Goal: Information Seeking & Learning: Get advice/opinions

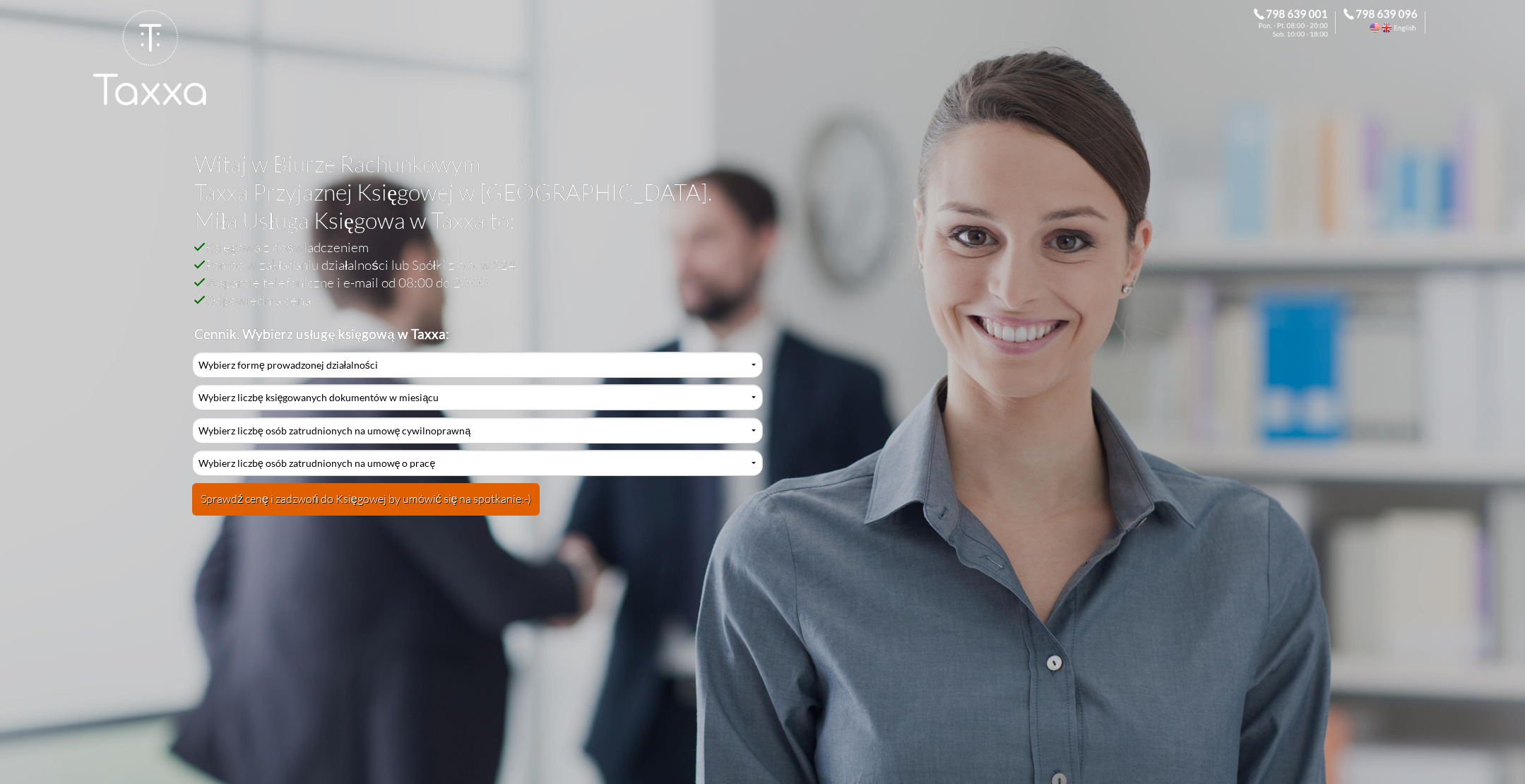
select select "0"
click option "Działalność jednoosobowa" at bounding box center [0, 0] width 0 height 0
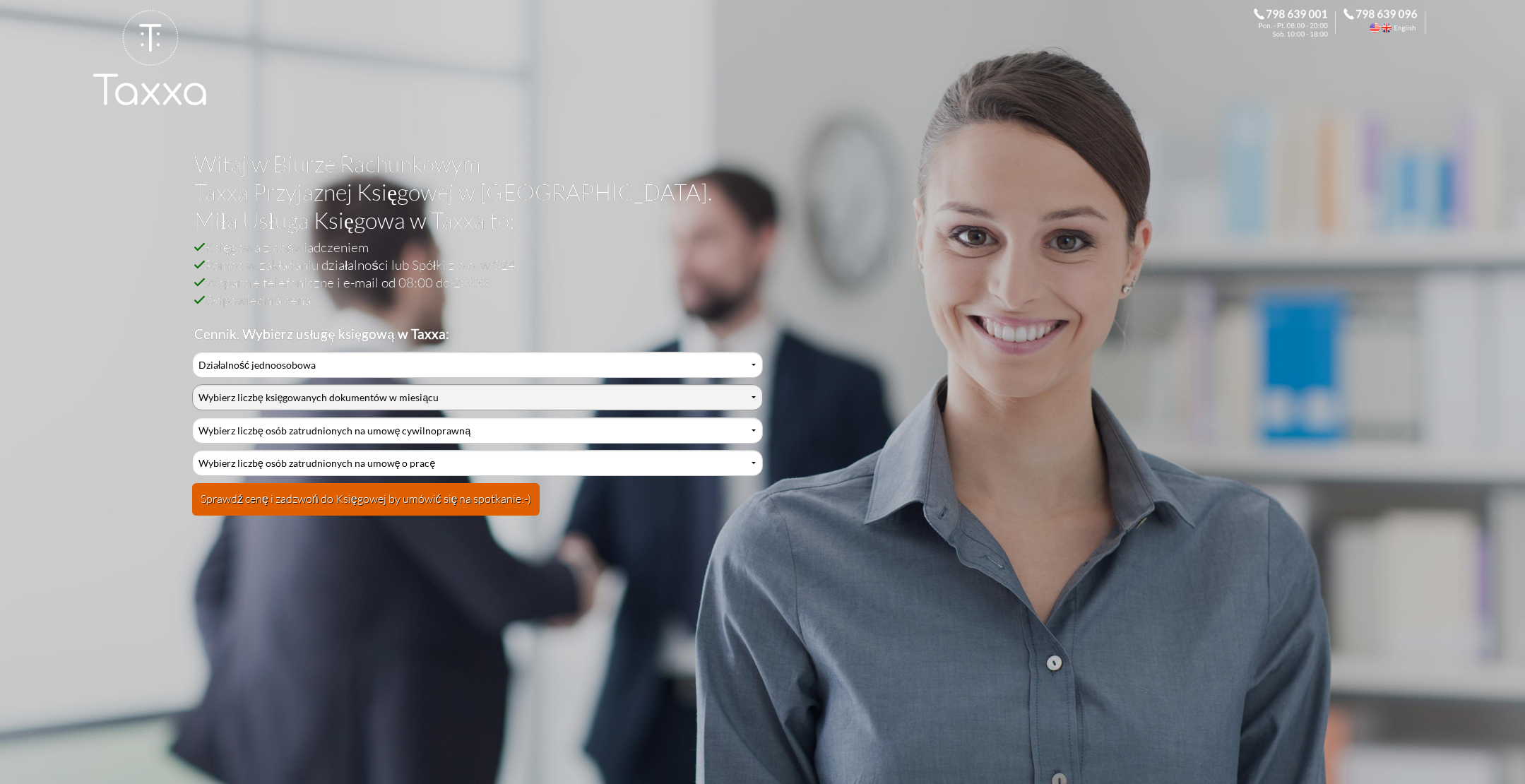
click at [192, 384] on select "Wybierz liczbę księgowanych dokumentów w miesiącu 0-1 2-3 4-5 6-10 11-20 21-30 …" at bounding box center [476, 397] width 570 height 26
click option "4-5" at bounding box center [0, 0] width 0 height 0
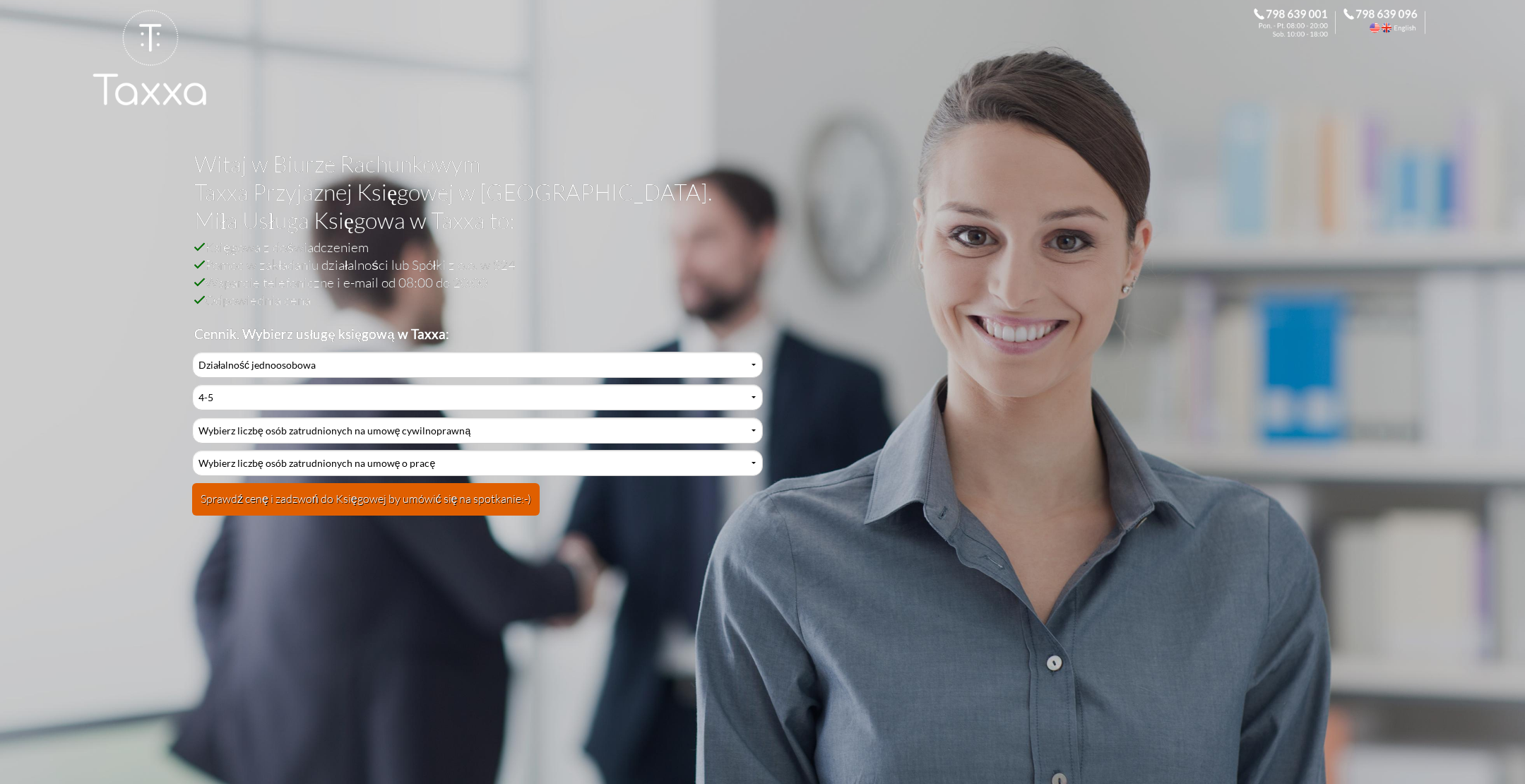
click at [379, 498] on button "Sprawdź cenę i zadzwoń do Księgowej by umówić się na spotkanie:-)" at bounding box center [365, 499] width 348 height 33
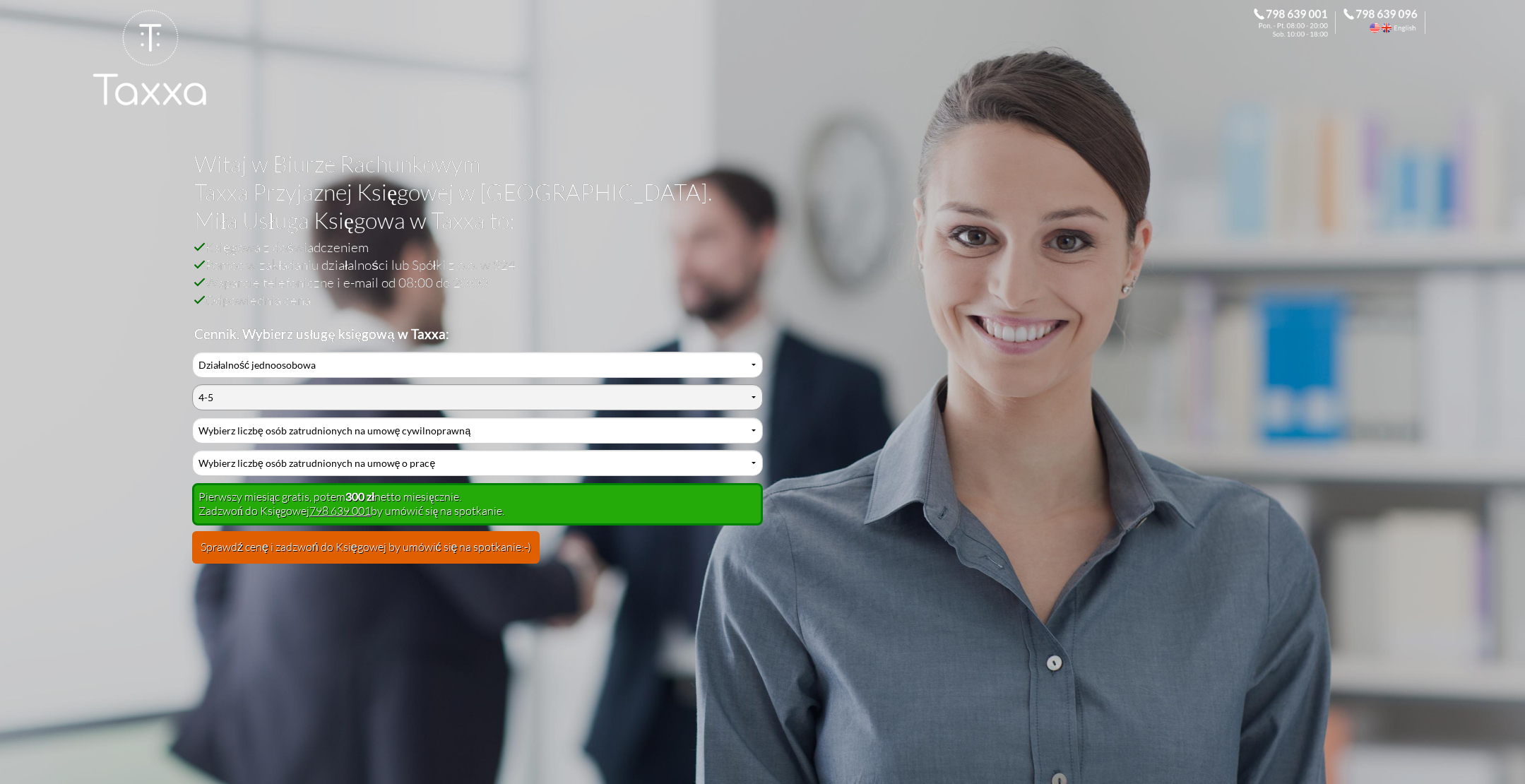
click at [192, 384] on select "Wybierz liczbę księgowanych dokumentów w miesiącu 0-1 2-3 4-5 6-10 11-20 21-30 …" at bounding box center [476, 397] width 570 height 26
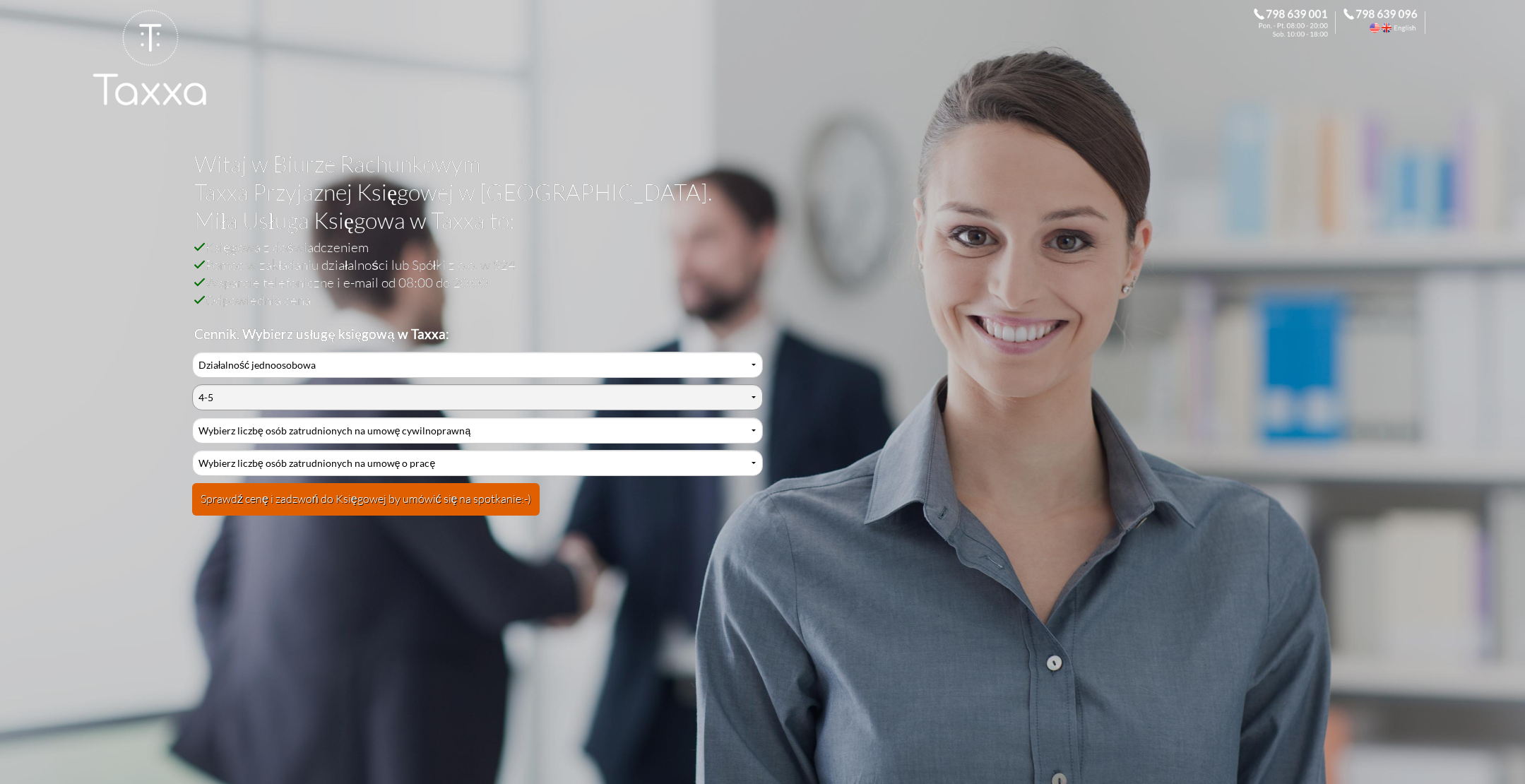
click at [239, 397] on select "Wybierz liczbę księgowanych dokumentów w miesiącu 0-1 2-3 4-5 6-10 11-20 21-30 …" at bounding box center [476, 397] width 570 height 26
click at [192, 384] on select "Wybierz liczbę księgowanych dokumentów w miesiącu 0-1 2-3 4-5 6-10 11-20 21-30 …" at bounding box center [476, 397] width 570 height 26
click at [239, 397] on select "Wybierz liczbę księgowanych dokumentów w miesiącu 0-1 2-3 4-5 6-10 11-20 21-30 …" at bounding box center [476, 397] width 570 height 26
click at [315, 488] on button "Sprawdź cenę i zadzwoń do Księgowej by umówić się na spotkanie:-)" at bounding box center [365, 499] width 348 height 33
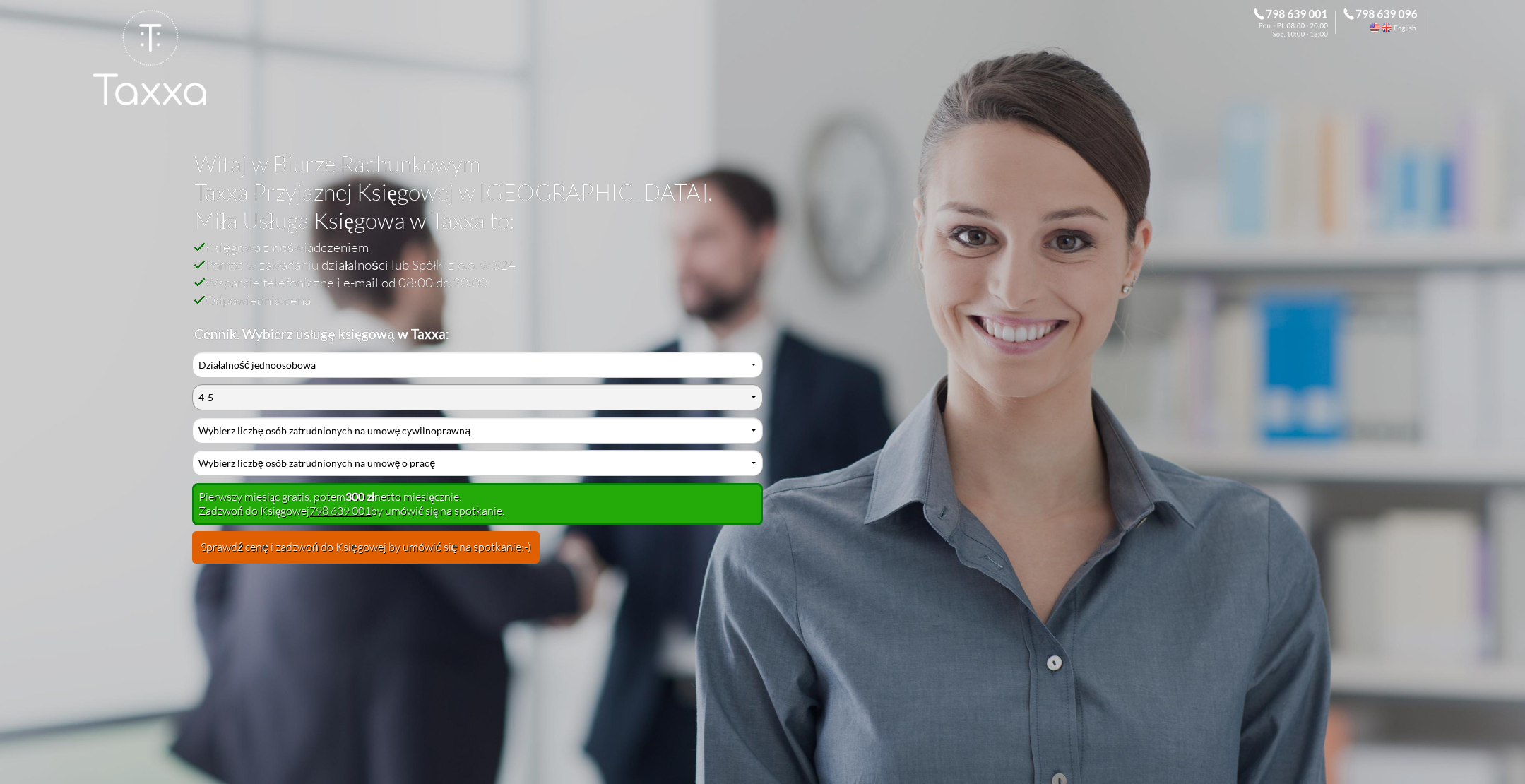
click at [192, 384] on select "Wybierz liczbę księgowanych dokumentów w miesiącu 0-1 2-3 4-5 6-10 11-20 21-30 …" at bounding box center [476, 397] width 570 height 26
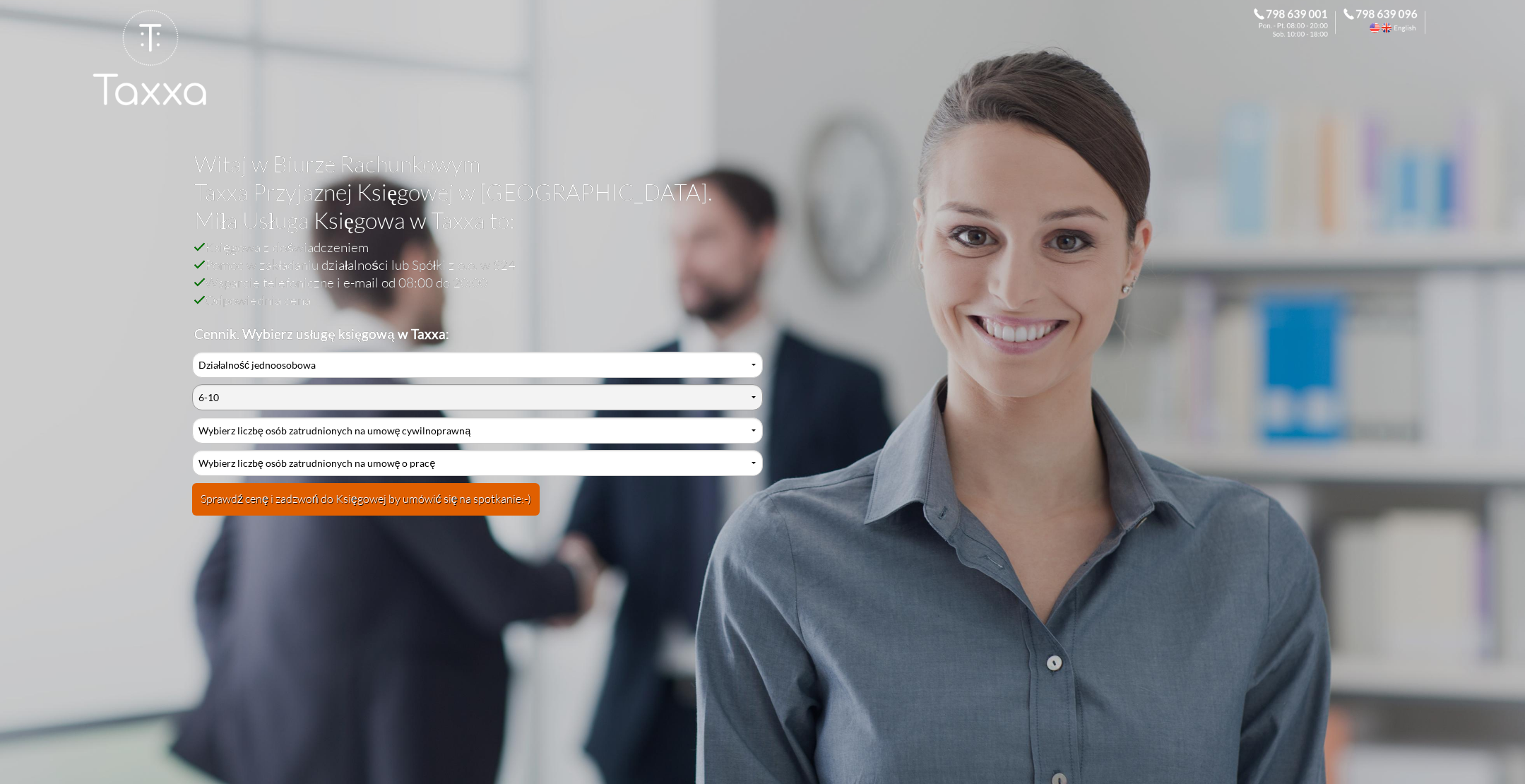
click option "6-10" at bounding box center [0, 0] width 0 height 0
click at [386, 498] on button "Sprawdź cenę i zadzwoń do Księgowej by umówić się na spotkanie:-)" at bounding box center [365, 499] width 348 height 33
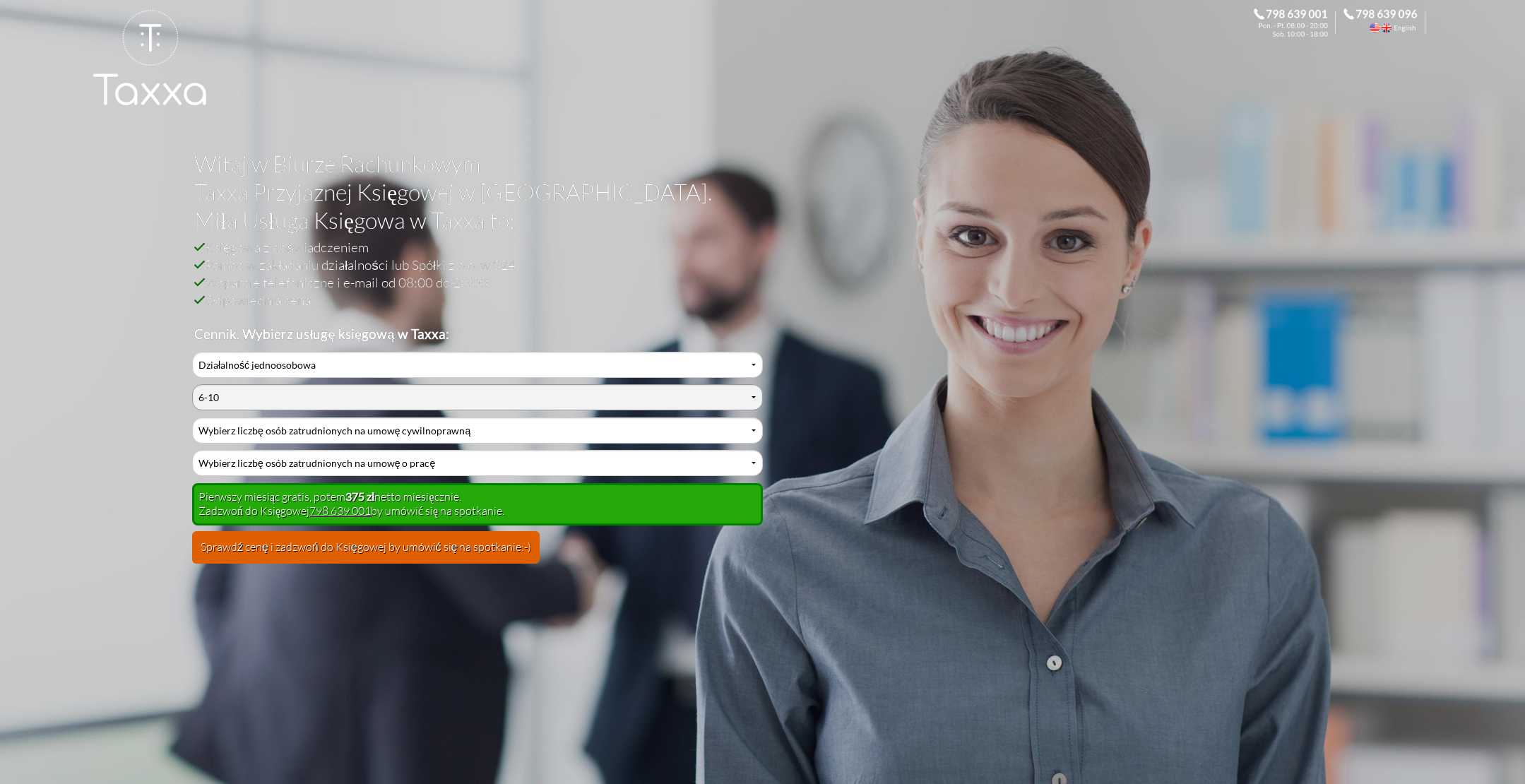
select select "2"
click option "4-5" at bounding box center [0, 0] width 0 height 0
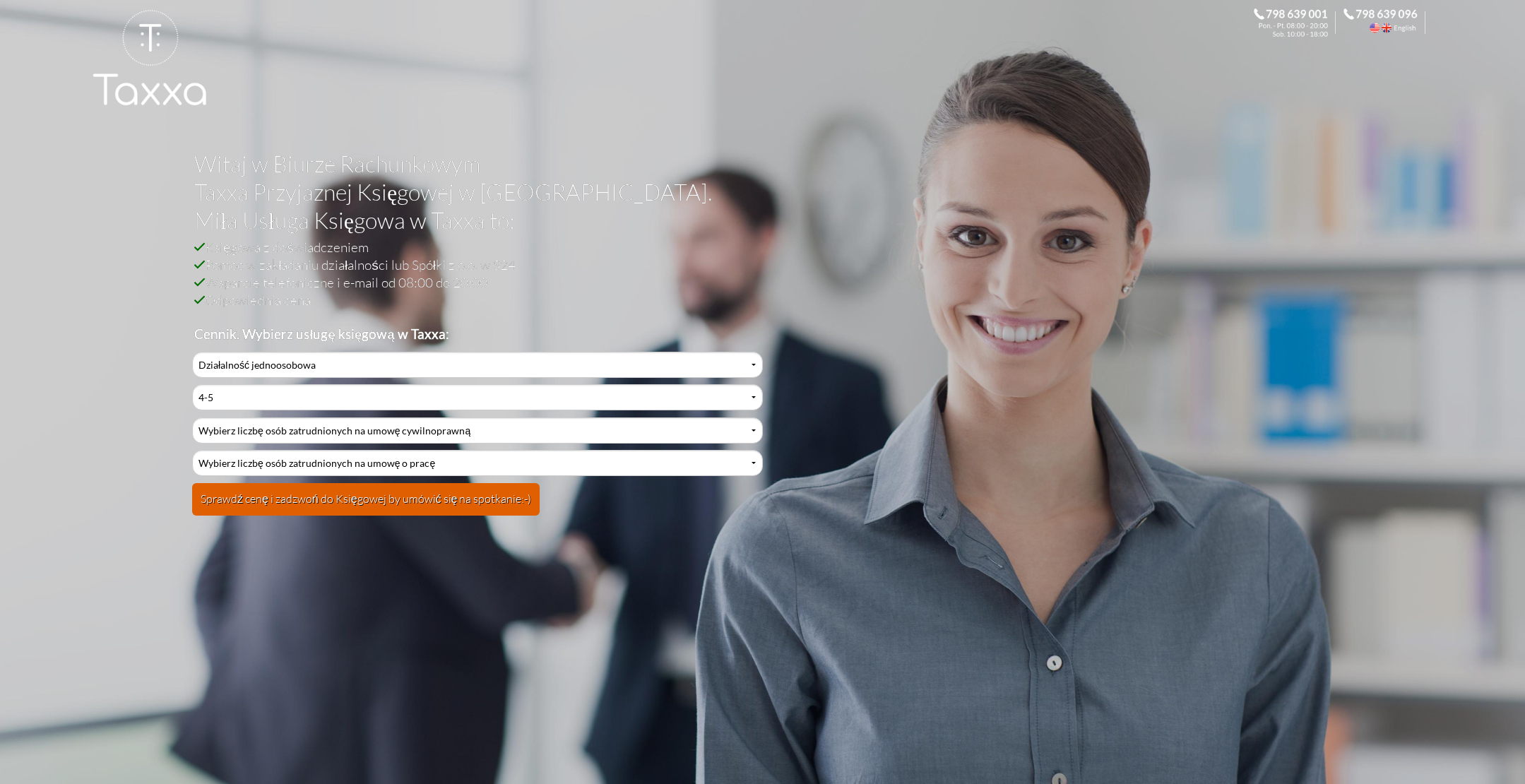
click at [391, 502] on button "Sprawdź cenę i zadzwoń do Księgowej by umówić się na spotkanie:-)" at bounding box center [365, 499] width 348 height 33
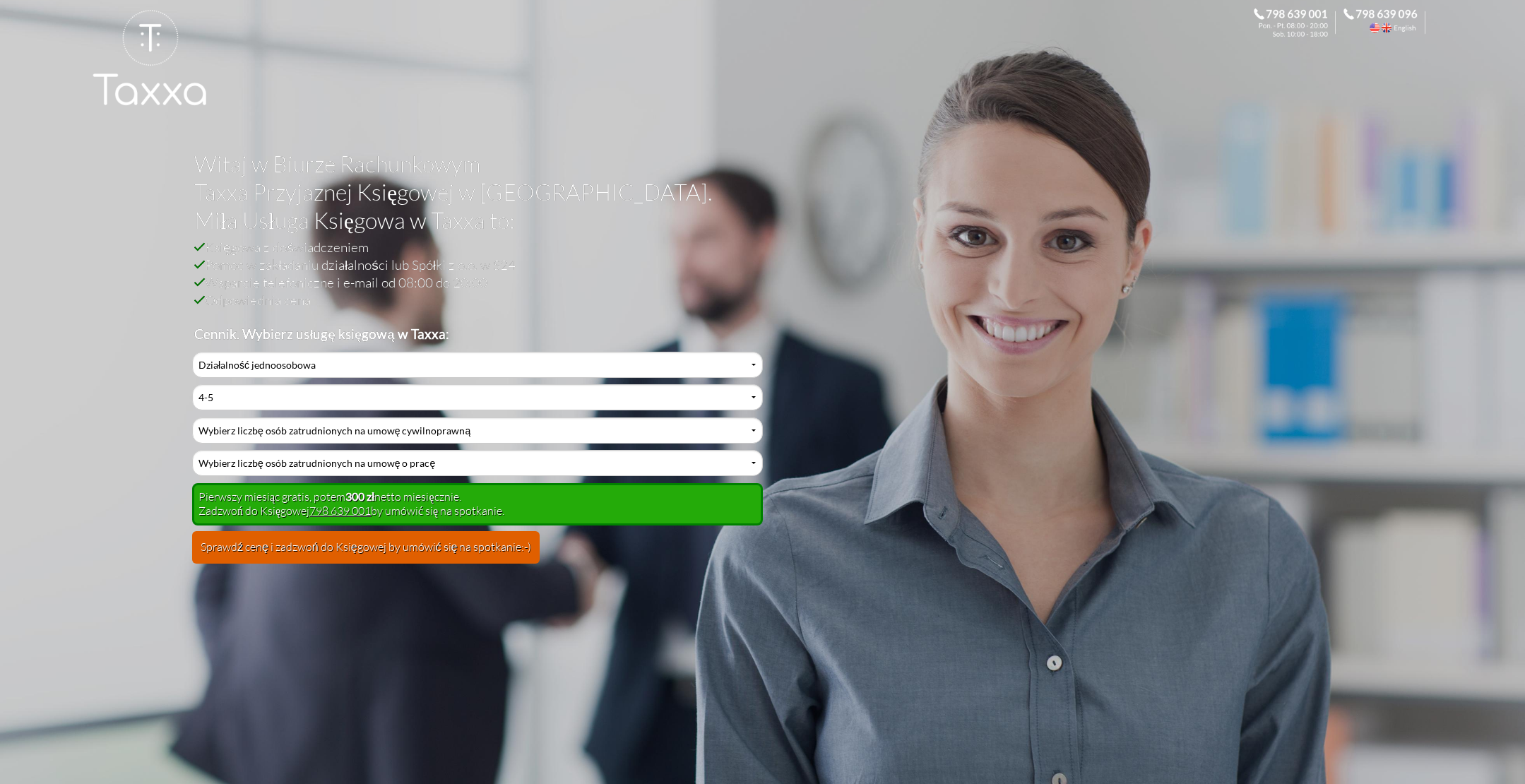
click at [834, 89] on div at bounding box center [763, 69] width 1342 height 139
